Goal: Task Accomplishment & Management: Complete application form

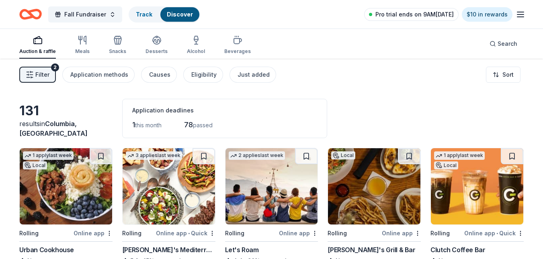
click at [406, 16] on span "Pro trial ends on 9AM[DATE]" at bounding box center [414, 15] width 78 height 10
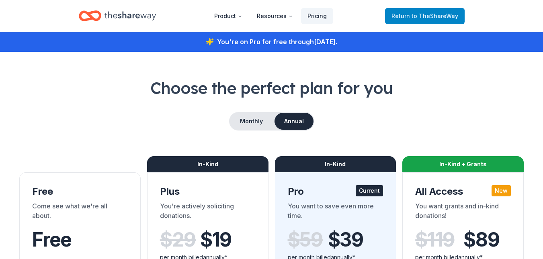
click at [440, 14] on span "to TheShareWay" at bounding box center [435, 15] width 47 height 7
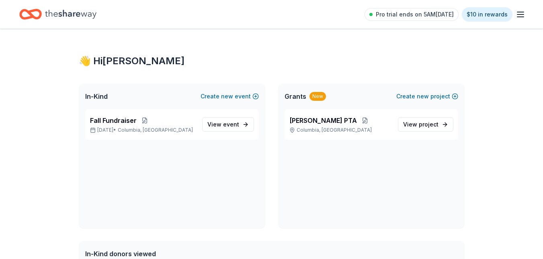
click at [451, 27] on div "Pro trial ends on 5AM, 9/2 $10 in rewards" at bounding box center [271, 14] width 543 height 29
click at [234, 96] on button "Create new event" at bounding box center [230, 97] width 58 height 10
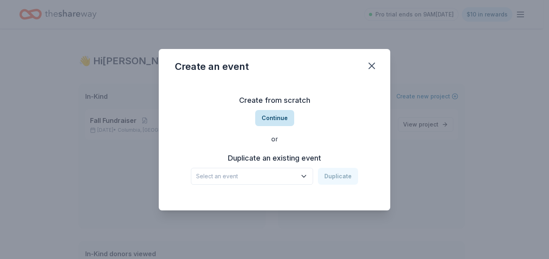
click at [278, 117] on button "Continue" at bounding box center [274, 118] width 39 height 16
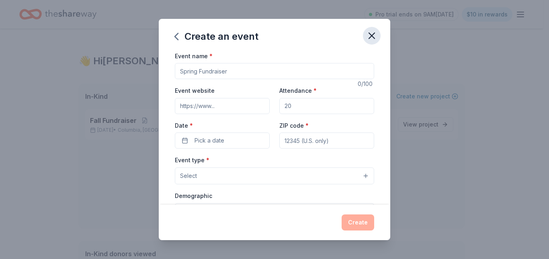
click at [368, 35] on icon "button" at bounding box center [371, 35] width 11 height 11
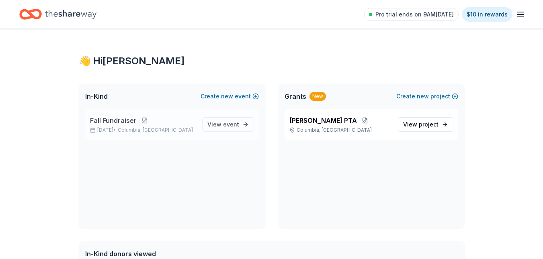
click at [162, 132] on span "Columbia, [GEOGRAPHIC_DATA]" at bounding box center [155, 130] width 75 height 6
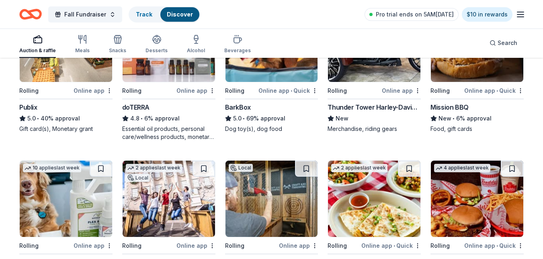
scroll to position [305, 0]
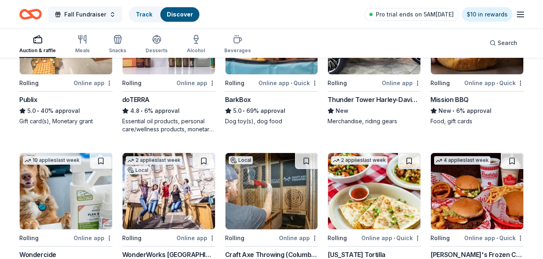
click at [88, 11] on span "Fall Fundraiser" at bounding box center [85, 15] width 42 height 10
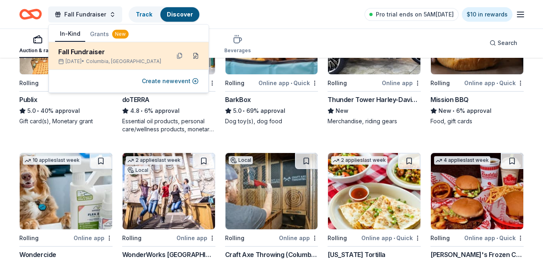
click at [197, 55] on button at bounding box center [195, 55] width 13 height 13
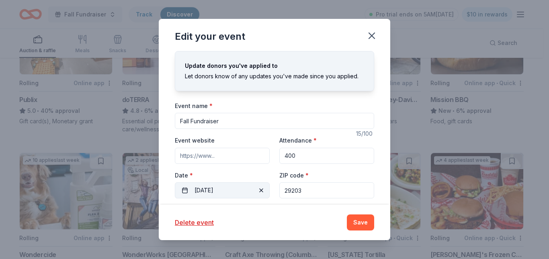
click at [261, 193] on span "button" at bounding box center [261, 191] width 10 height 10
click at [248, 189] on button "Pick a date" at bounding box center [222, 190] width 95 height 16
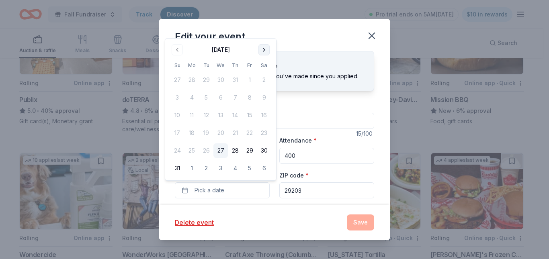
click at [262, 49] on button "Go to next month" at bounding box center [263, 49] width 11 height 11
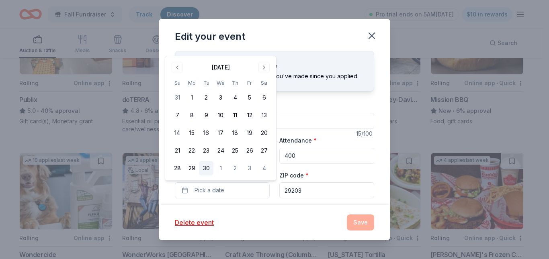
click at [210, 168] on button "30" at bounding box center [206, 168] width 14 height 14
click at [358, 217] on button "Save" at bounding box center [360, 223] width 27 height 16
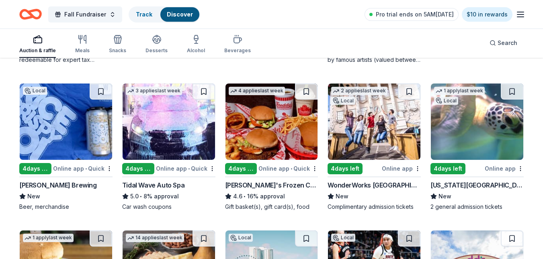
scroll to position [675, 0]
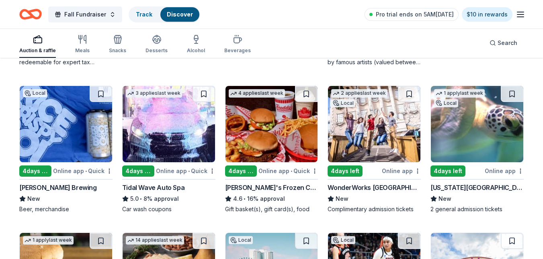
click at [379, 133] on img at bounding box center [374, 124] width 92 height 76
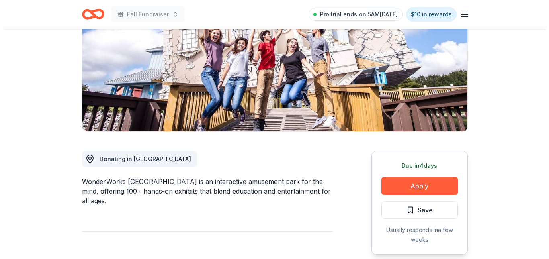
scroll to position [150, 0]
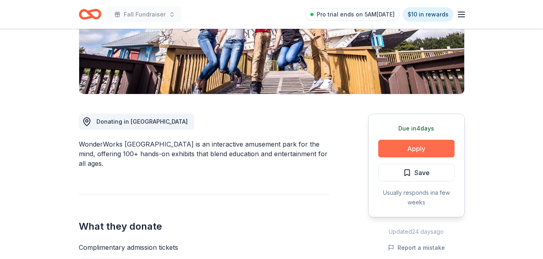
click at [429, 149] on button "Apply" at bounding box center [416, 149] width 76 height 18
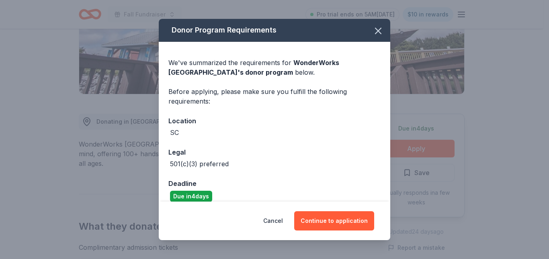
scroll to position [10, 0]
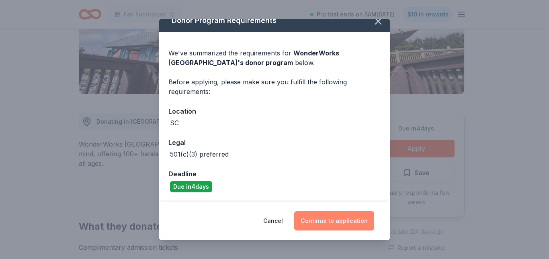
click at [342, 225] on button "Continue to application" at bounding box center [334, 220] width 80 height 19
